Goal: Communication & Community: Connect with others

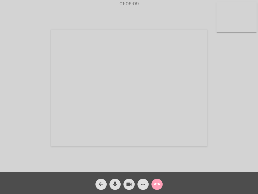
click at [154, 186] on mat-icon "call_end" at bounding box center [157, 184] width 7 height 7
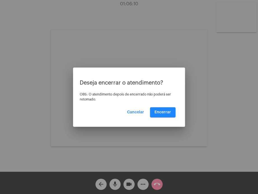
click at [178, 162] on div at bounding box center [129, 97] width 258 height 194
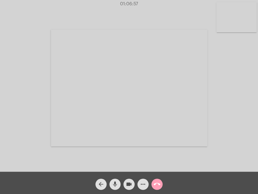
click at [156, 182] on mat-icon "call_end" at bounding box center [157, 184] width 7 height 7
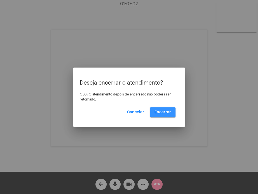
click at [159, 112] on span "Encerrar" at bounding box center [162, 112] width 17 height 4
click at [159, 112] on video at bounding box center [129, 88] width 156 height 117
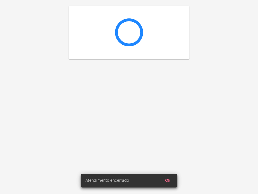
click at [159, 112] on div at bounding box center [129, 97] width 258 height 194
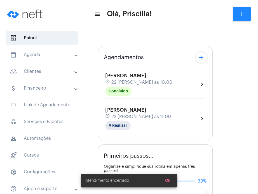
type input "[URL][DOMAIN_NAME][PERSON_NAME][PERSON_NAME]"
